Goal: Book appointment/travel/reservation

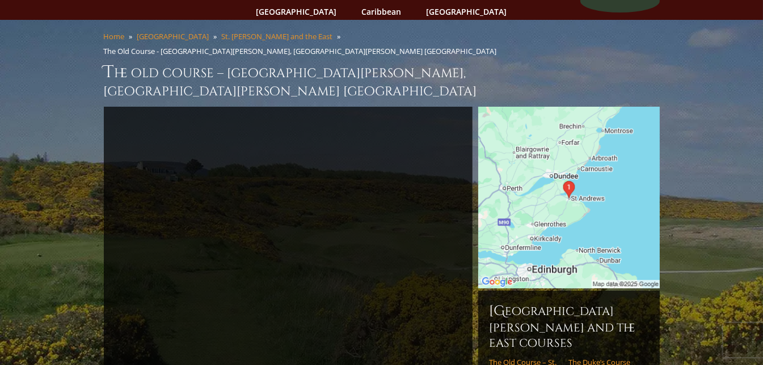
scroll to position [69, 0]
click at [547, 153] on img at bounding box center [570, 198] width 182 height 182
click at [566, 129] on img at bounding box center [570, 198] width 182 height 182
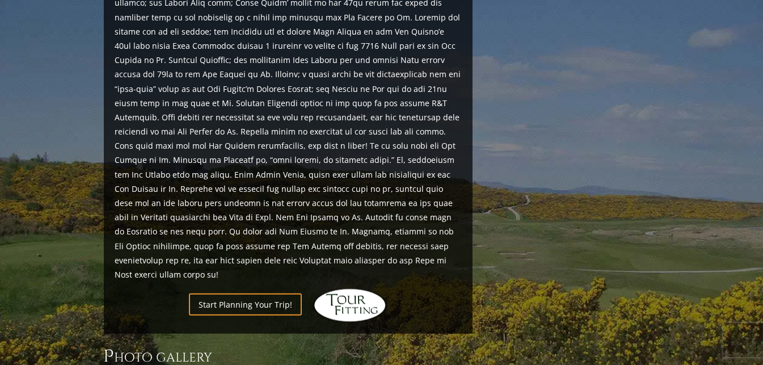
scroll to position [1258, 0]
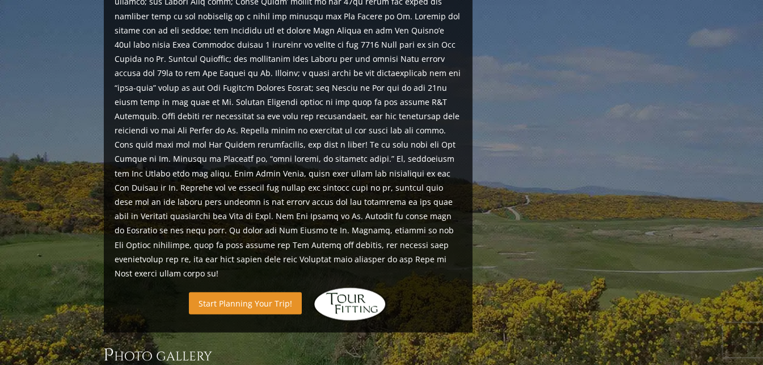
click at [261, 292] on link "Start Planning Your Trip!" at bounding box center [245, 303] width 113 height 22
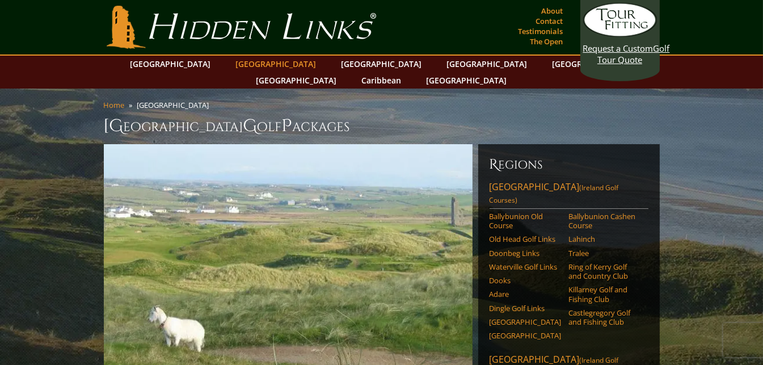
click at [251, 60] on link "[GEOGRAPHIC_DATA]" at bounding box center [276, 64] width 92 height 16
